Goal: Transaction & Acquisition: Obtain resource

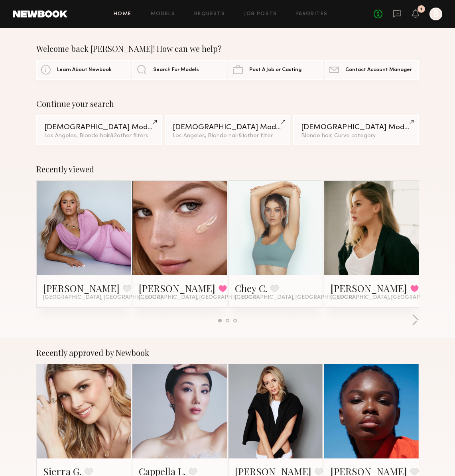
click at [100, 236] on link at bounding box center [83, 228] width 43 height 94
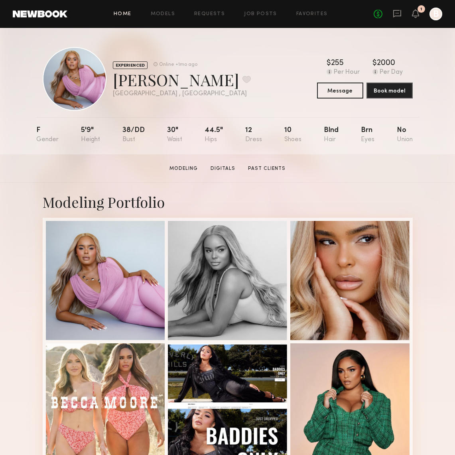
click at [128, 16] on link "Home" at bounding box center [123, 14] width 18 height 5
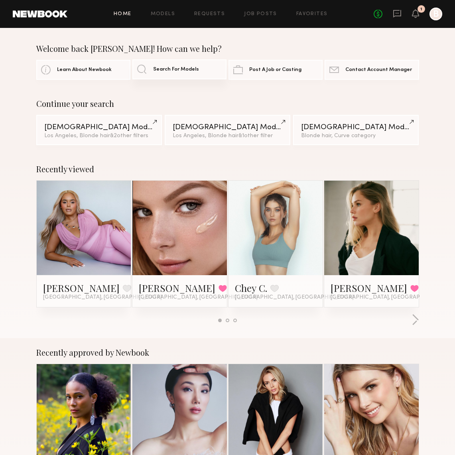
click at [156, 73] on link "Search For Models" at bounding box center [179, 69] width 94 height 20
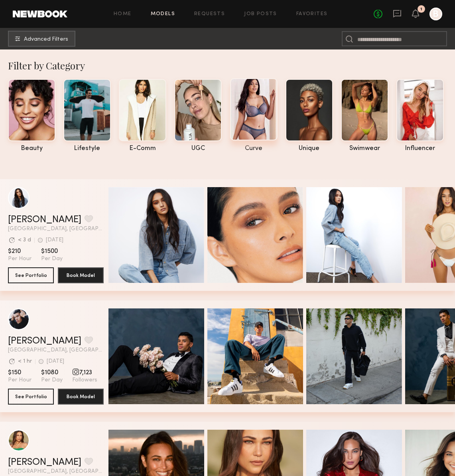
click at [258, 123] on div at bounding box center [253, 109] width 47 height 62
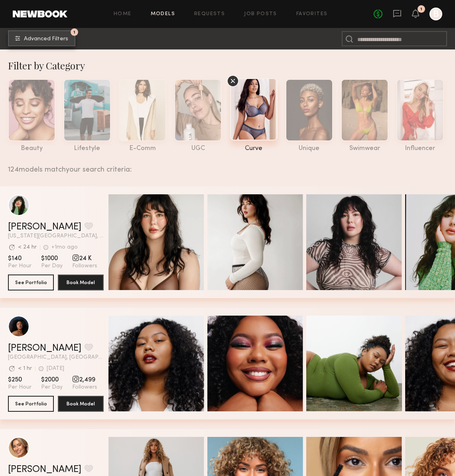
click at [37, 39] on span "Advanced Filters" at bounding box center [46, 39] width 44 height 6
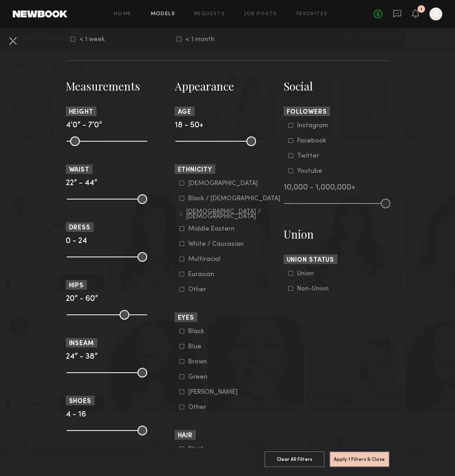
scroll to position [307, 0]
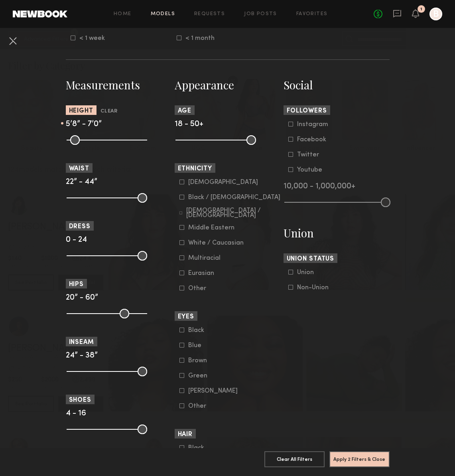
drag, startPoint x: 73, startPoint y: 142, endPoint x: 110, endPoint y: 150, distance: 38.1
type input "**"
click at [110, 145] on input "range" at bounding box center [107, 140] width 81 height 10
drag, startPoint x: 73, startPoint y: 198, endPoint x: 118, endPoint y: 203, distance: 46.1
type input "**"
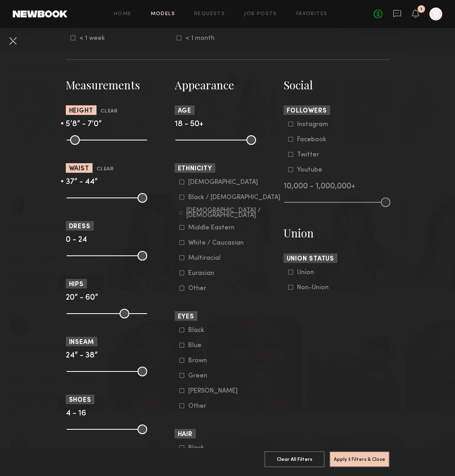
click at [118, 203] on input "range" at bounding box center [107, 198] width 81 height 10
drag, startPoint x: 73, startPoint y: 313, endPoint x: 106, endPoint y: 315, distance: 33.6
type input "**"
click at [106, 315] on input "range" at bounding box center [107, 314] width 81 height 10
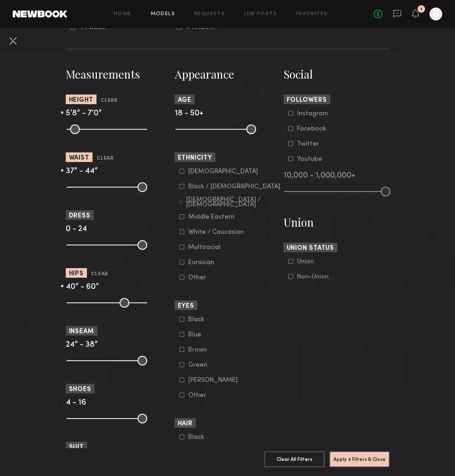
scroll to position [321, 0]
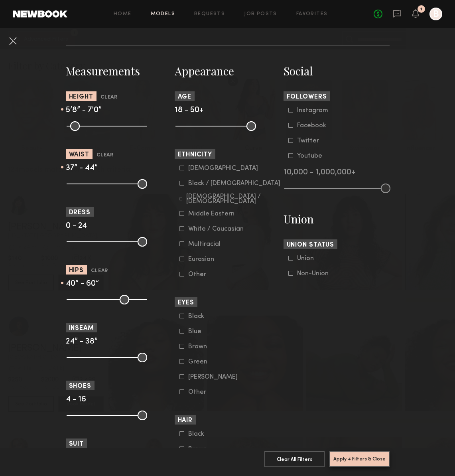
click at [369, 456] on button "Apply 4 Filters & Close" at bounding box center [359, 459] width 60 height 16
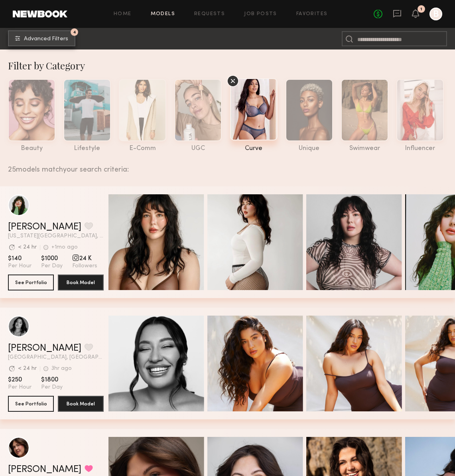
click at [50, 41] on span "Advanced Filters" at bounding box center [46, 39] width 44 height 6
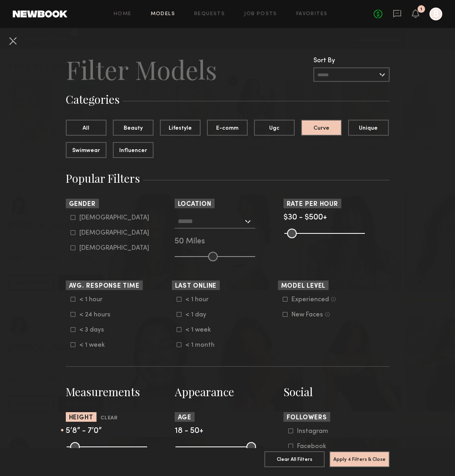
click at [234, 223] on input "text" at bounding box center [210, 221] width 65 height 14
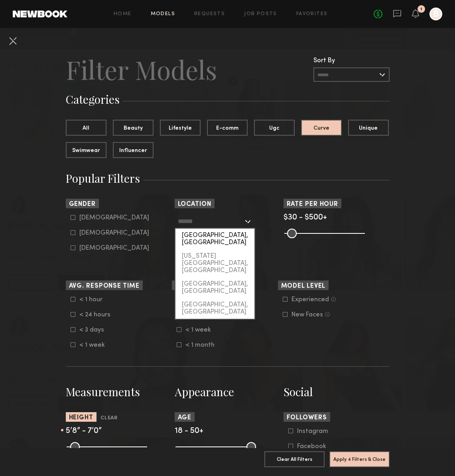
click at [217, 234] on div "[GEOGRAPHIC_DATA], [GEOGRAPHIC_DATA]" at bounding box center [214, 238] width 79 height 21
type input "**********"
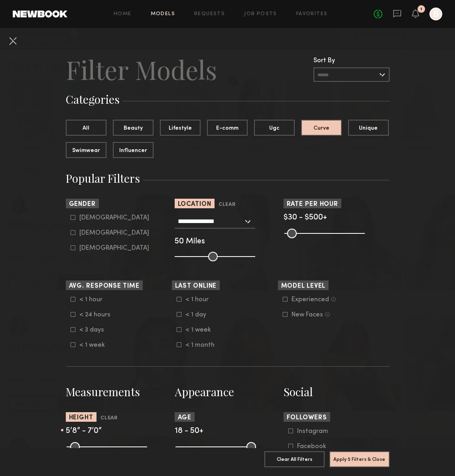
click at [230, 254] on input "range" at bounding box center [215, 257] width 81 height 10
click at [244, 255] on input "range" at bounding box center [215, 257] width 81 height 10
type input "***"
click at [250, 255] on input "range" at bounding box center [215, 257] width 81 height 10
click at [360, 459] on button "Apply 5 Filters & Close" at bounding box center [359, 459] width 60 height 16
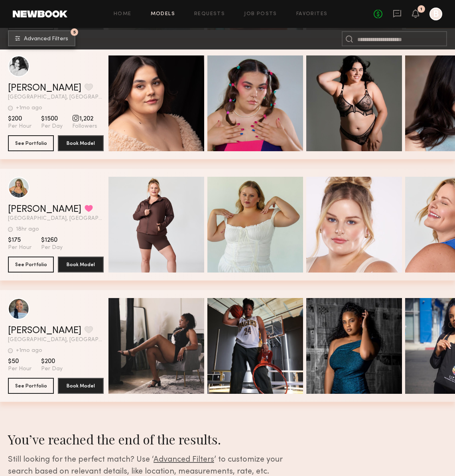
scroll to position [1048, 0]
